Goal: Answer question/provide support: Share knowledge or assist other users

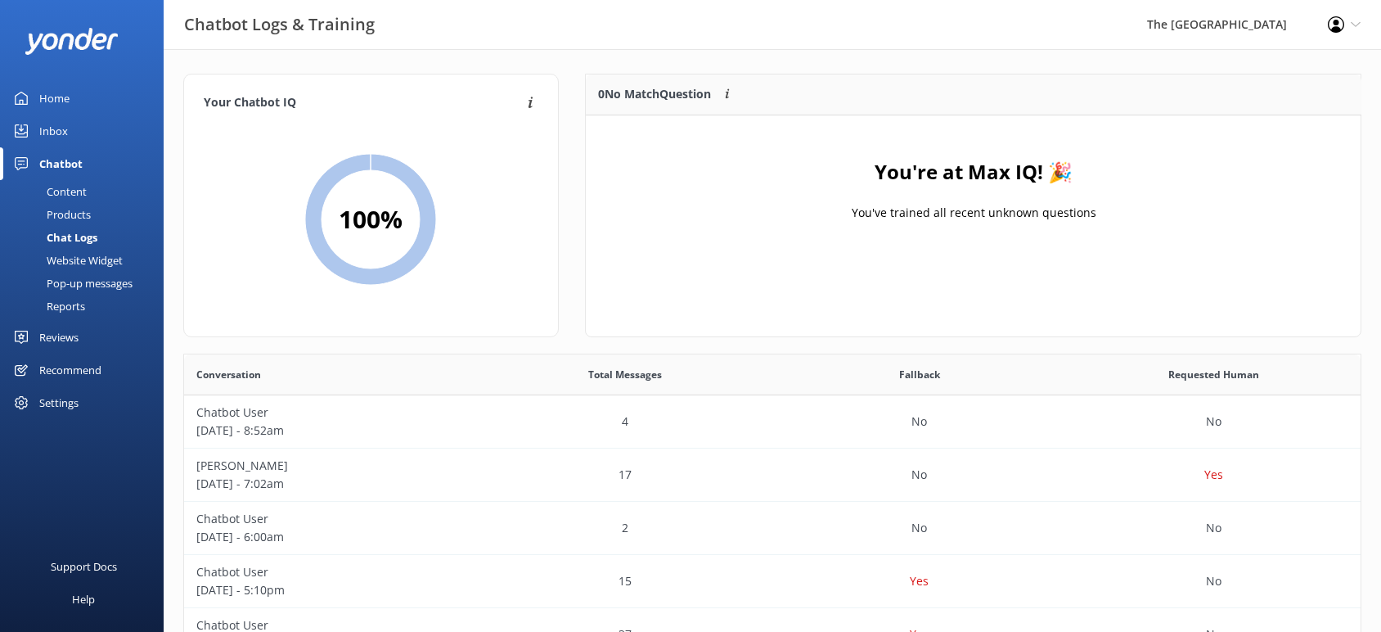
click at [73, 137] on link "Inbox" at bounding box center [82, 131] width 164 height 33
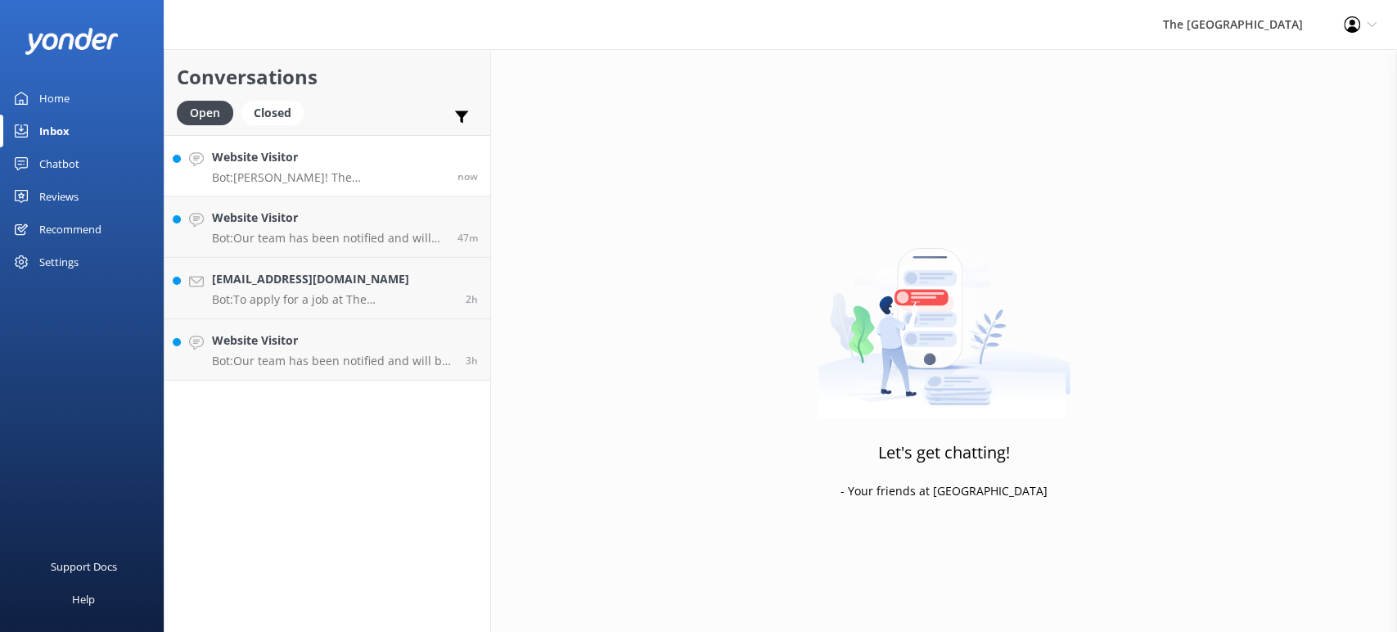
click at [340, 175] on p "Bot: [PERSON_NAME]! The [GEOGRAPHIC_DATA] offers wedding packages that can be t…" at bounding box center [328, 177] width 233 height 15
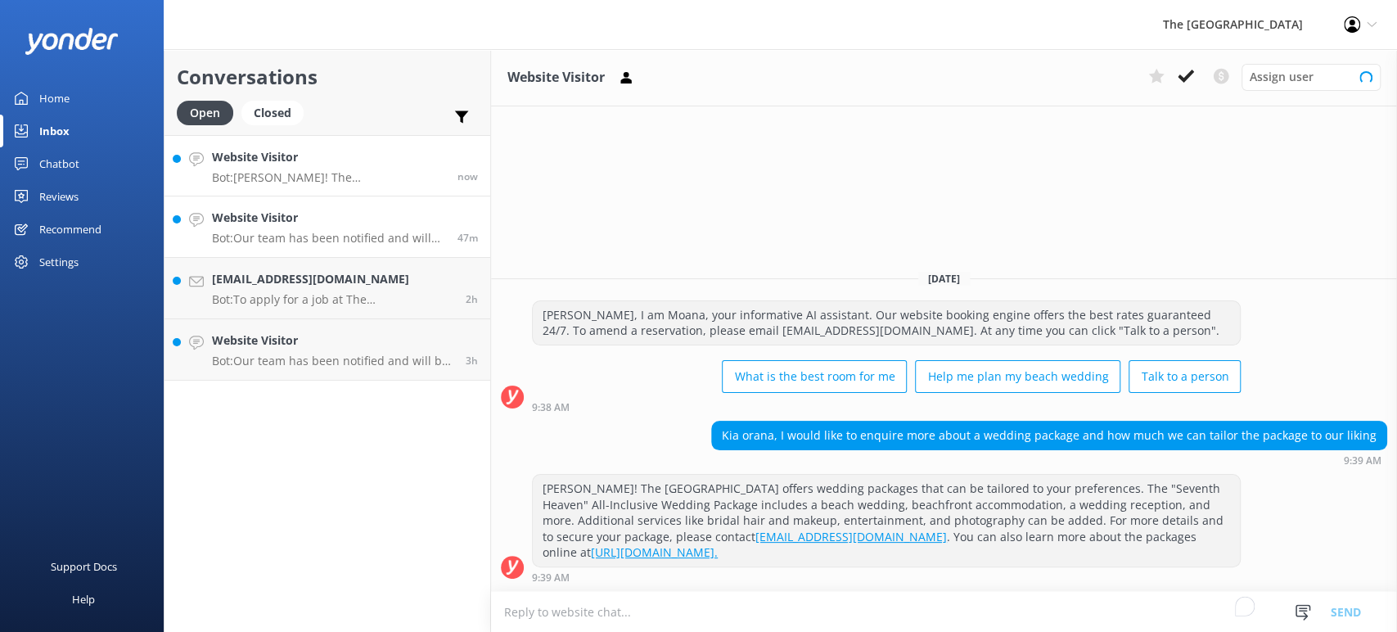
click at [335, 234] on p "Bot: Our team has been notified and will be with you as soon as possible. Alter…" at bounding box center [328, 238] width 233 height 15
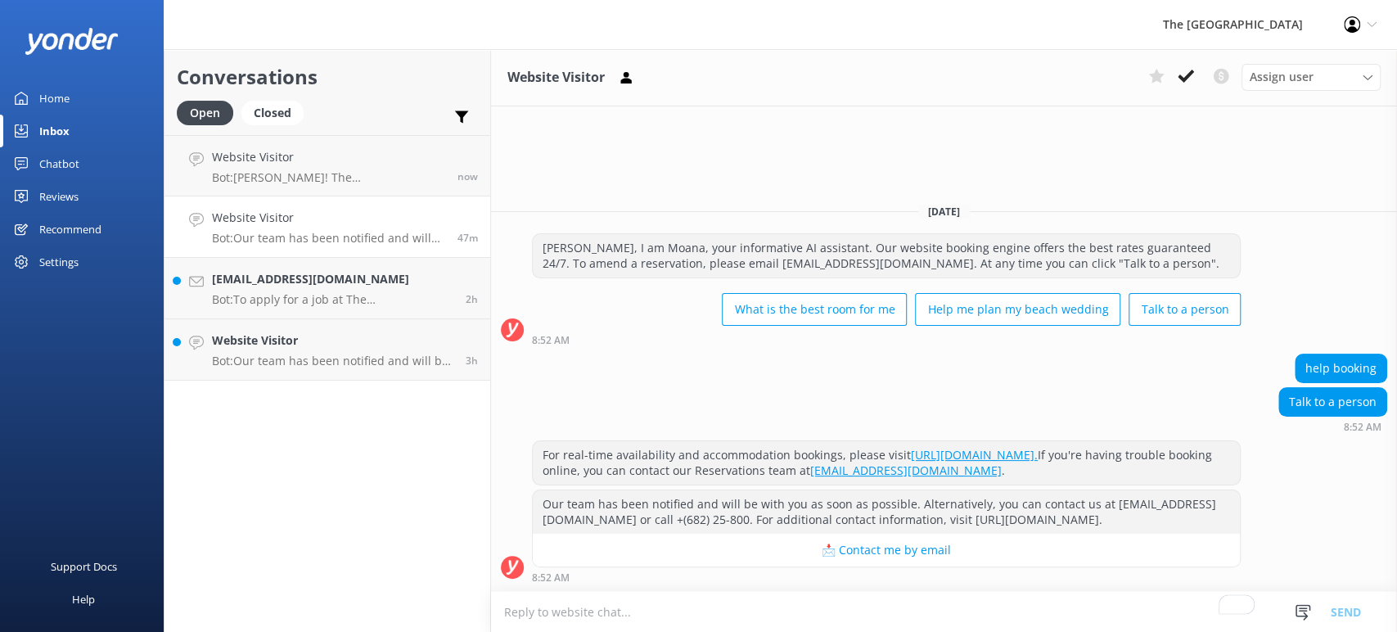
click at [618, 611] on textarea "To enrich screen reader interactions, please activate Accessibility in Grammarl…" at bounding box center [944, 612] width 906 height 40
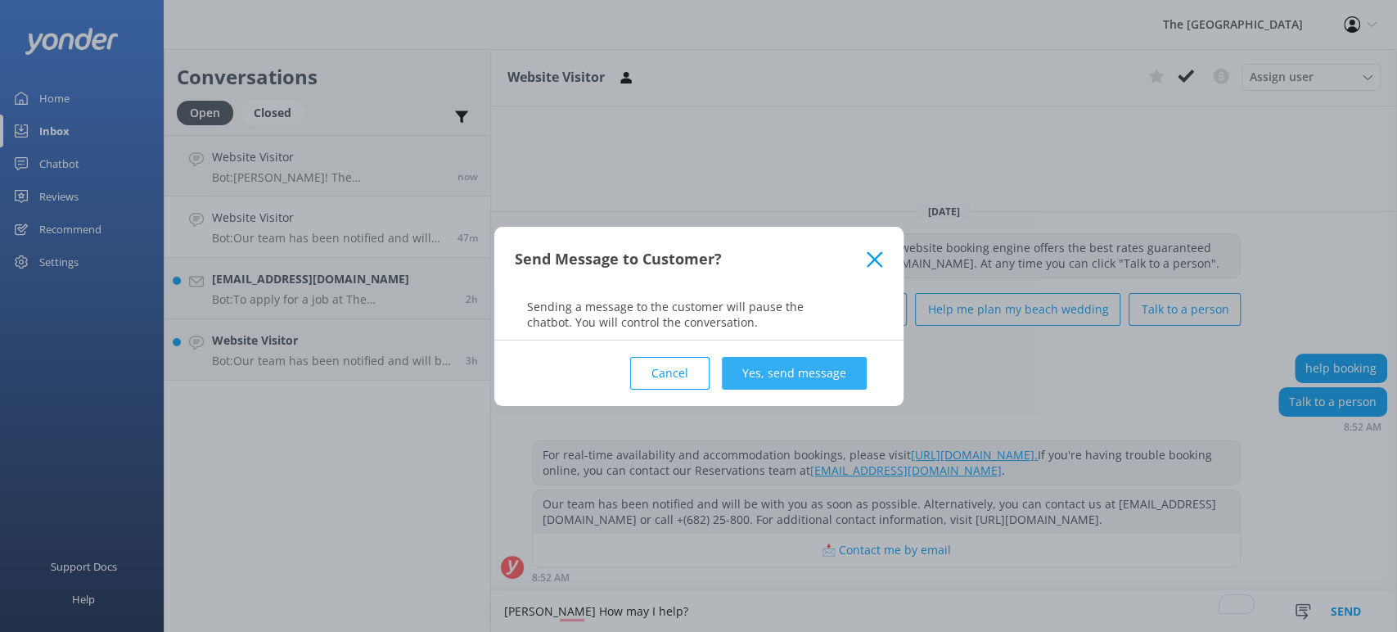
type textarea "[PERSON_NAME] How may I help?"
click at [810, 370] on button "Yes, send message" at bounding box center [794, 373] width 145 height 33
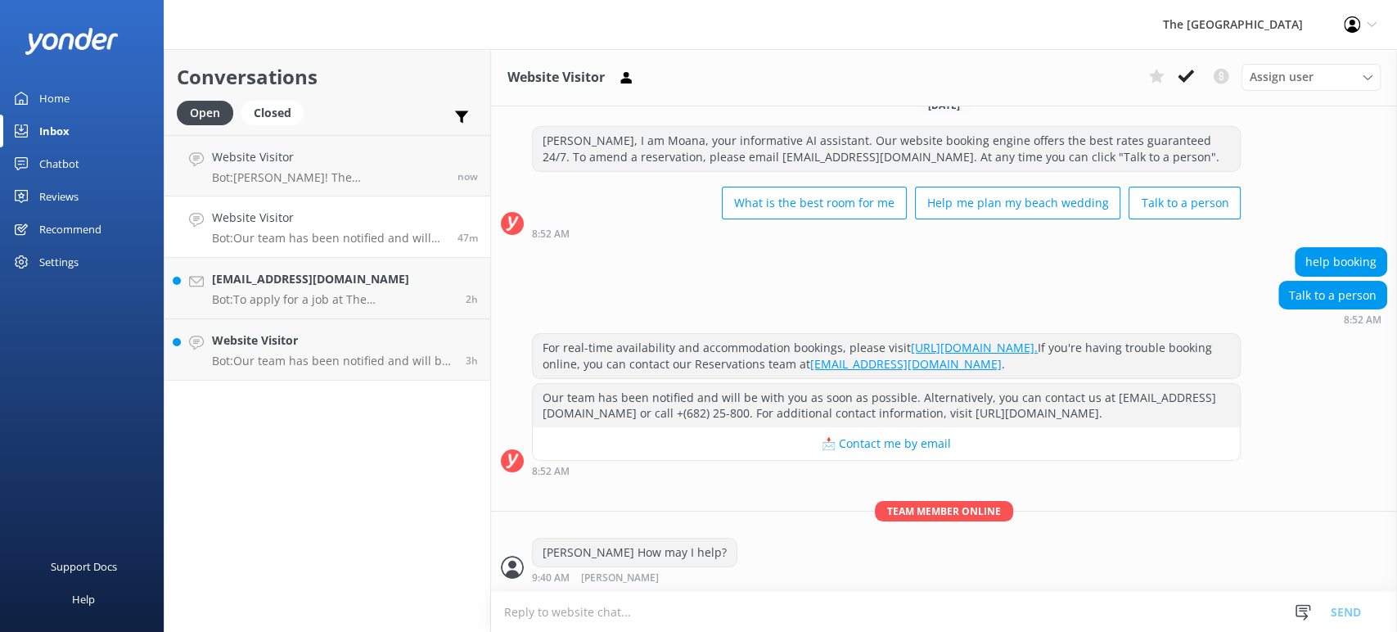
scroll to position [52, 0]
click at [406, 299] on p "Bot: To apply for a job at The [GEOGRAPHIC_DATA] and our sister resorts, please…" at bounding box center [332, 299] width 241 height 15
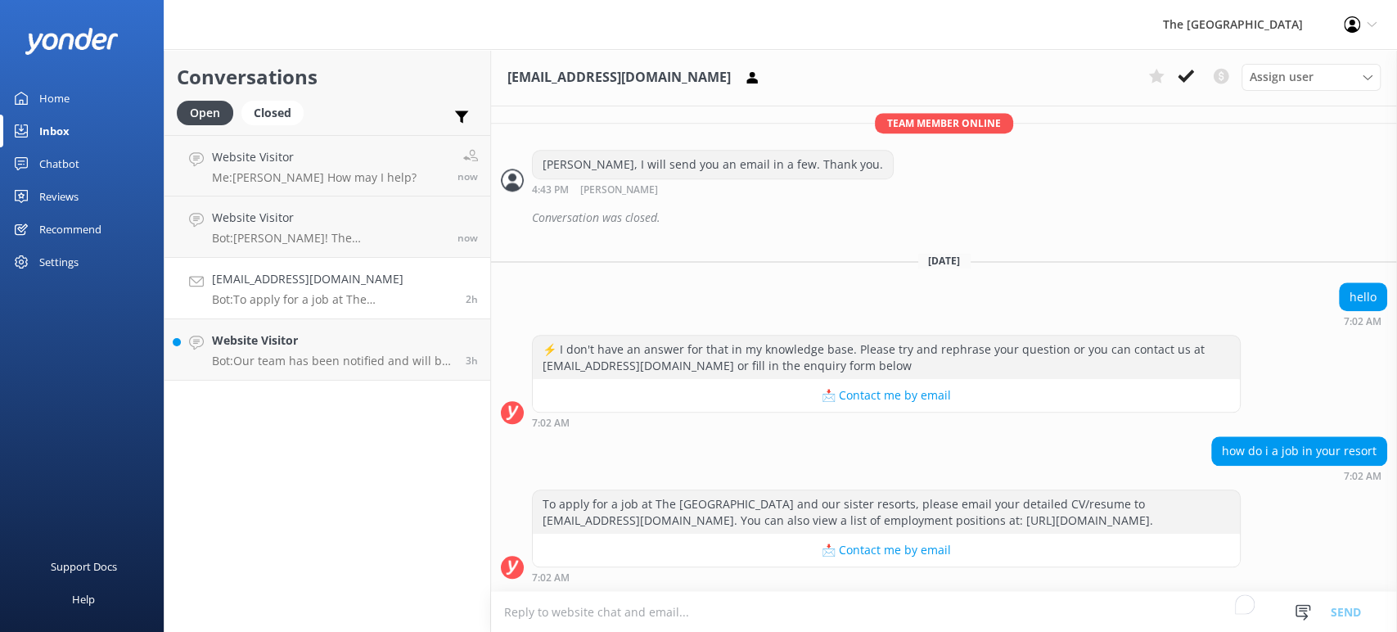
scroll to position [1078, 0]
click at [322, 354] on p "Bot: Our team has been notified and will be with you as soon as possible. Alter…" at bounding box center [332, 361] width 241 height 15
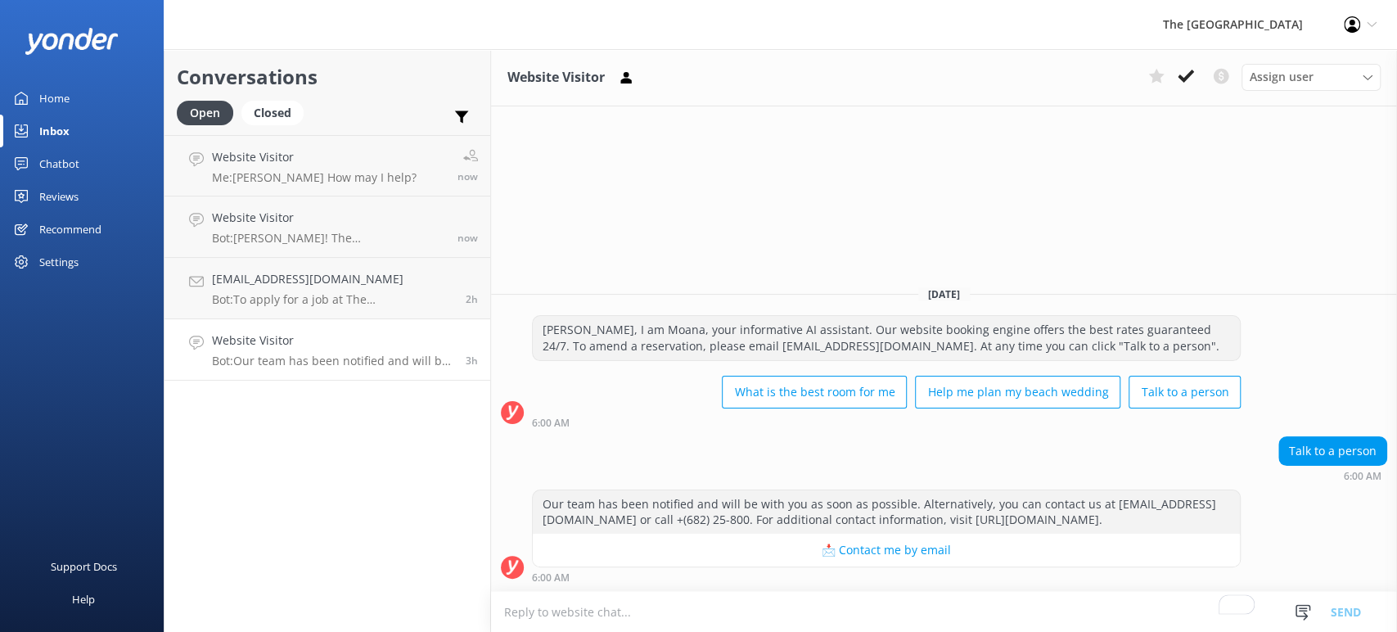
click at [623, 605] on textarea "To enrich screen reader interactions, please activate Accessibility in Grammarl…" at bounding box center [944, 612] width 906 height 40
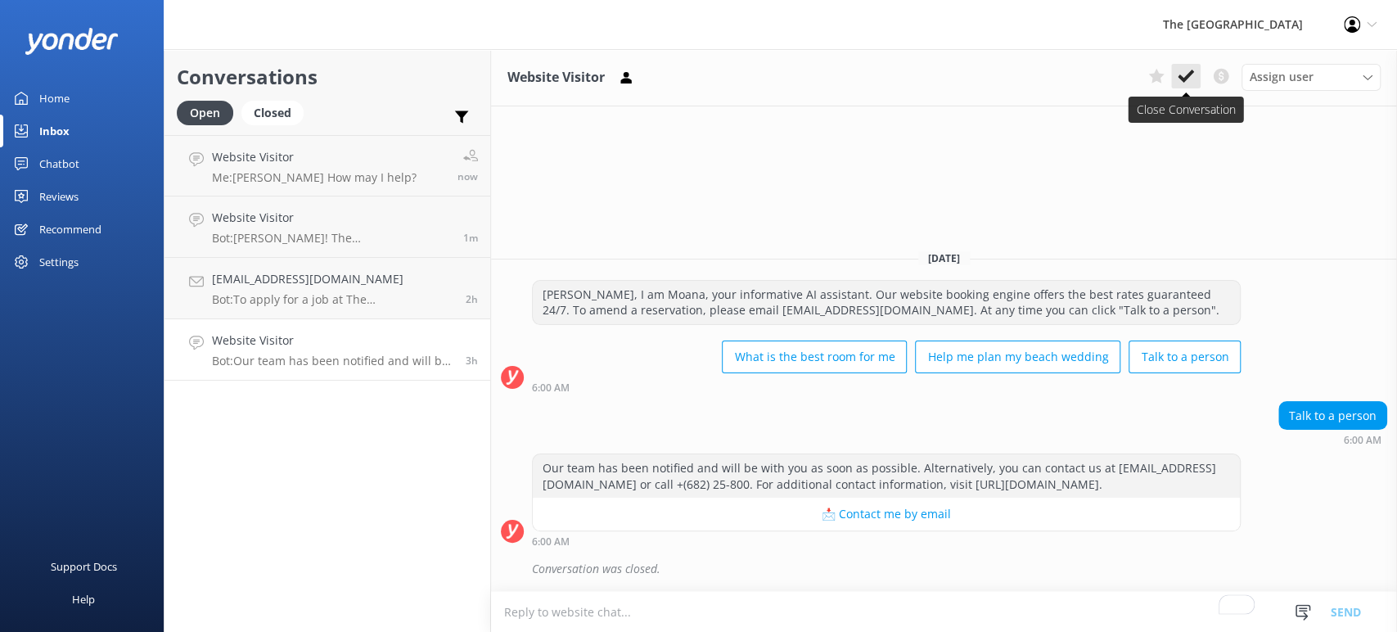
click at [1183, 72] on icon at bounding box center [1186, 76] width 16 height 16
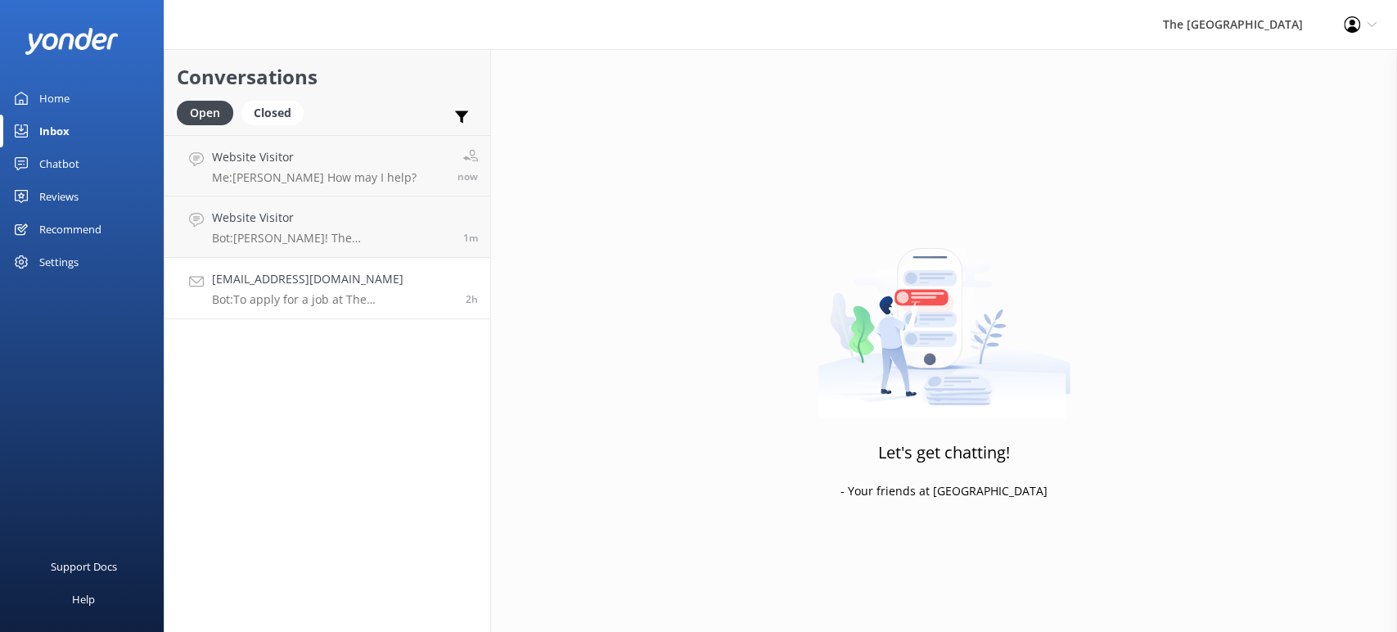
click at [304, 300] on p "Bot: To apply for a job at The [GEOGRAPHIC_DATA] and our sister resorts, please…" at bounding box center [332, 299] width 241 height 15
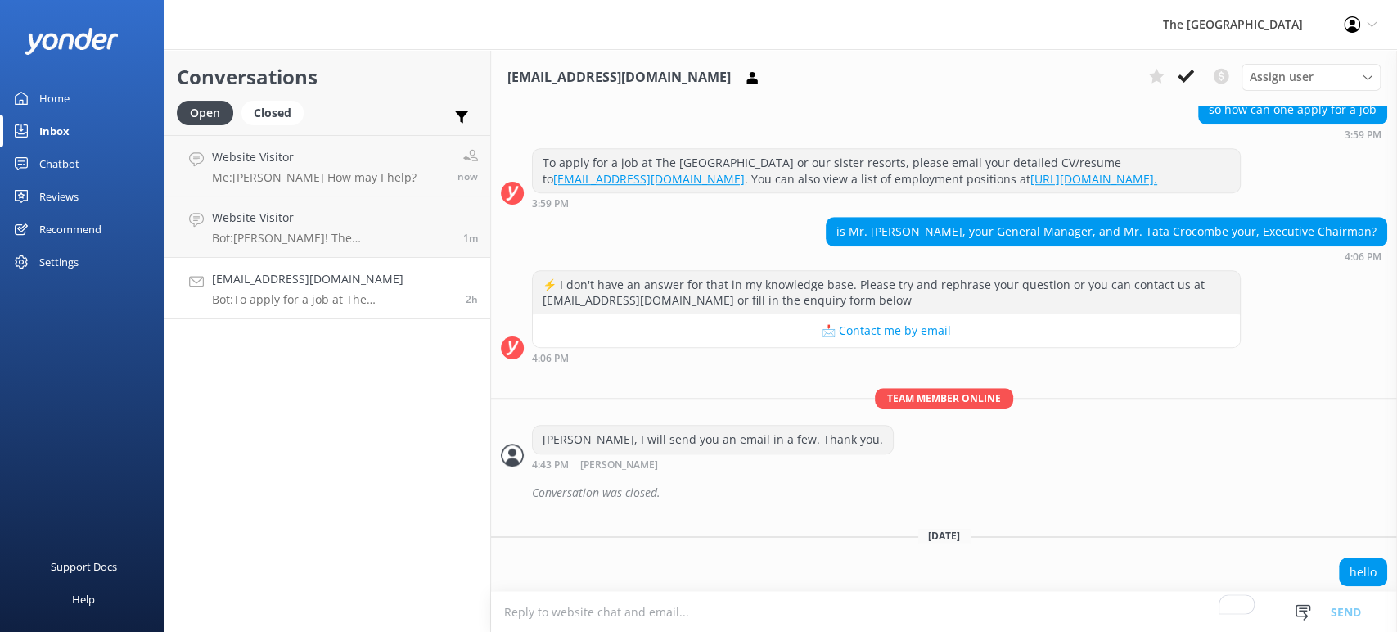
scroll to position [1078, 0]
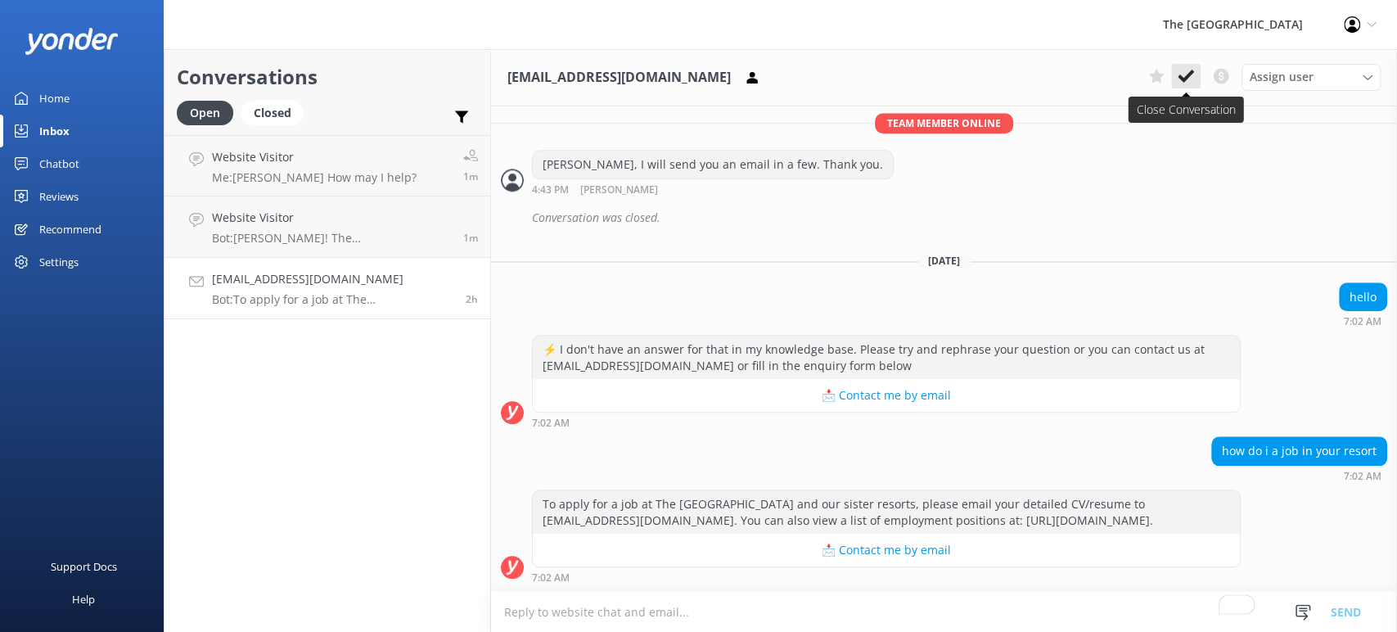
click at [1189, 81] on icon at bounding box center [1186, 76] width 16 height 16
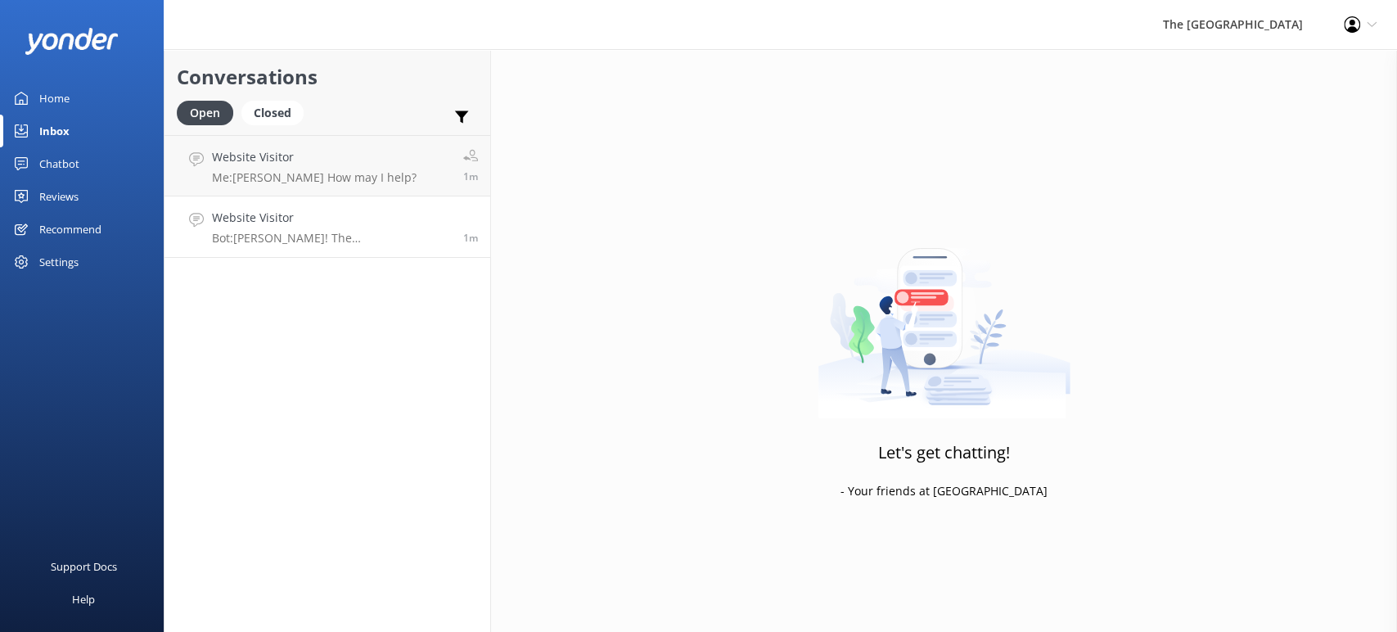
click at [298, 241] on p "Bot: [PERSON_NAME]! The [GEOGRAPHIC_DATA] offers wedding packages that can be t…" at bounding box center [331, 238] width 239 height 15
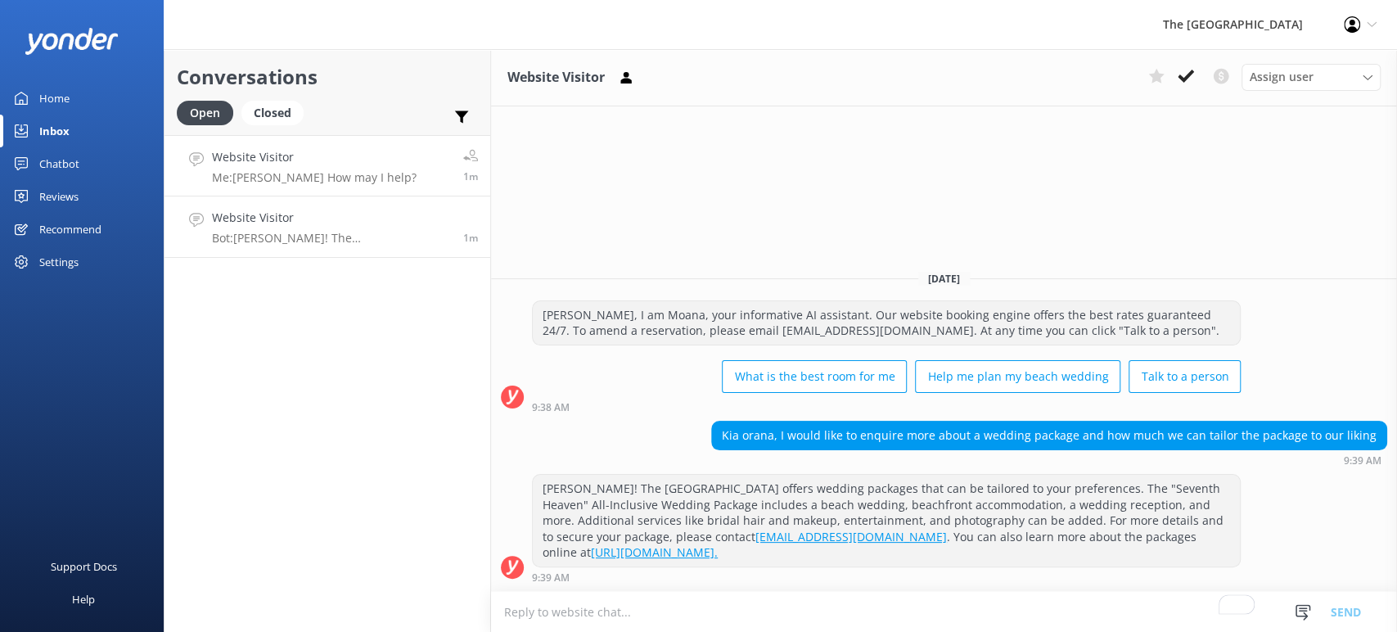
click at [293, 167] on div "Website Visitor Me: [PERSON_NAME] How may I help?" at bounding box center [314, 165] width 205 height 35
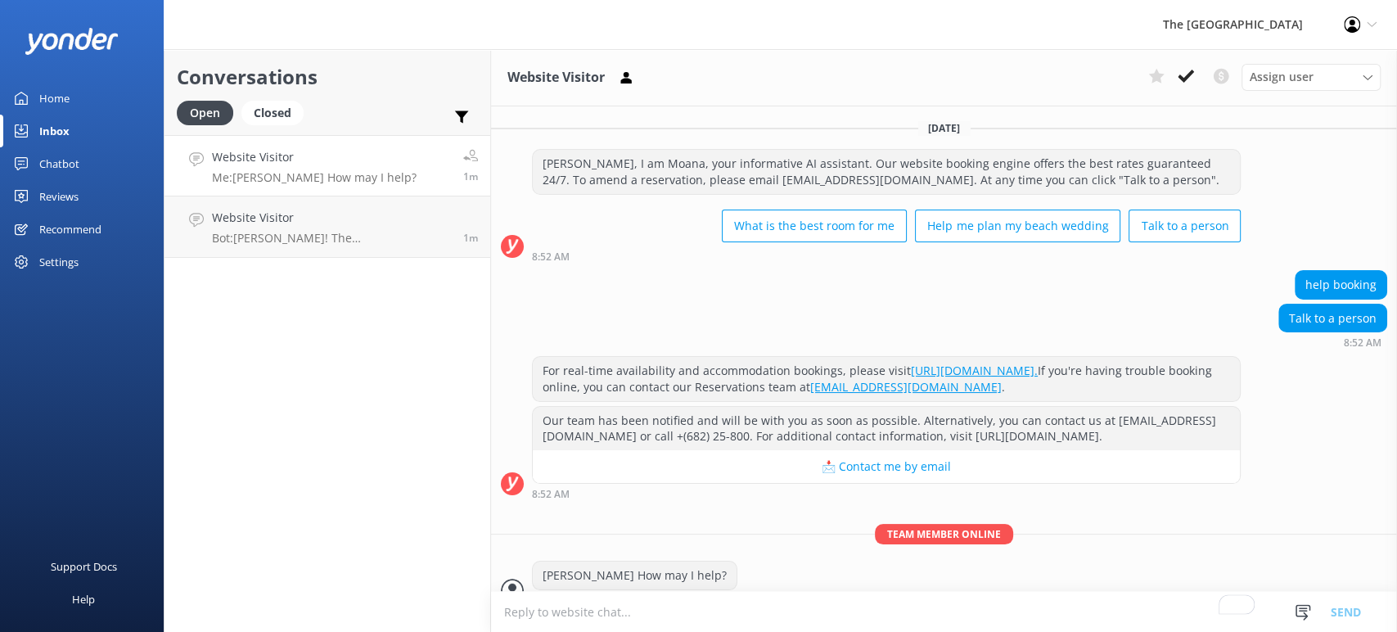
scroll to position [52, 0]
